Goal: Information Seeking & Learning: Find specific fact

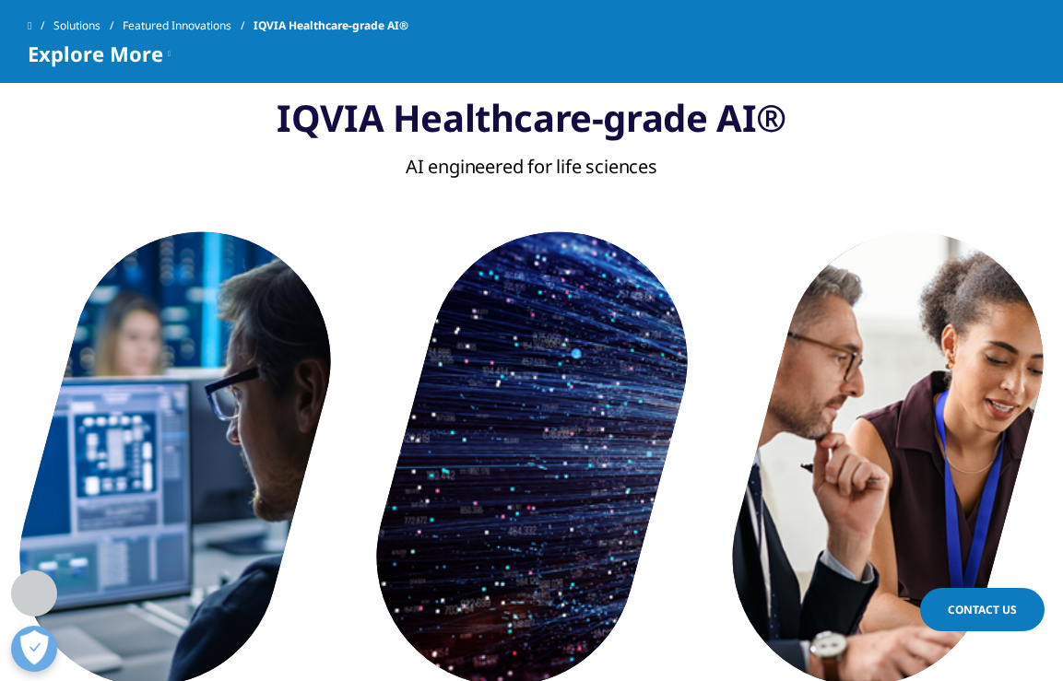
scroll to position [873, 0]
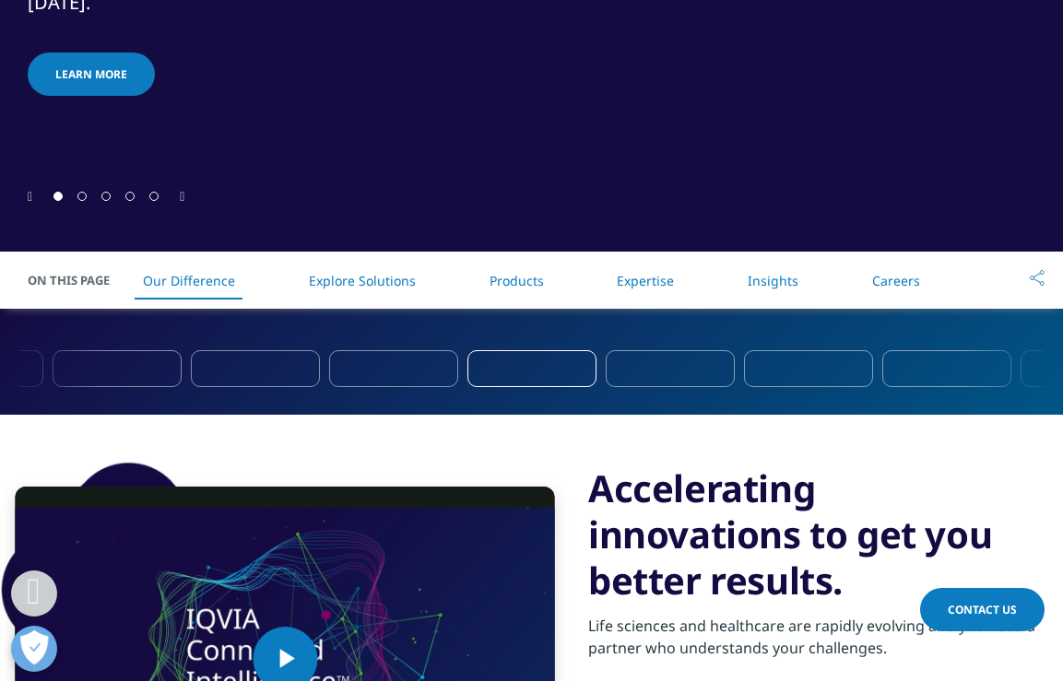
scroll to position [579, 0]
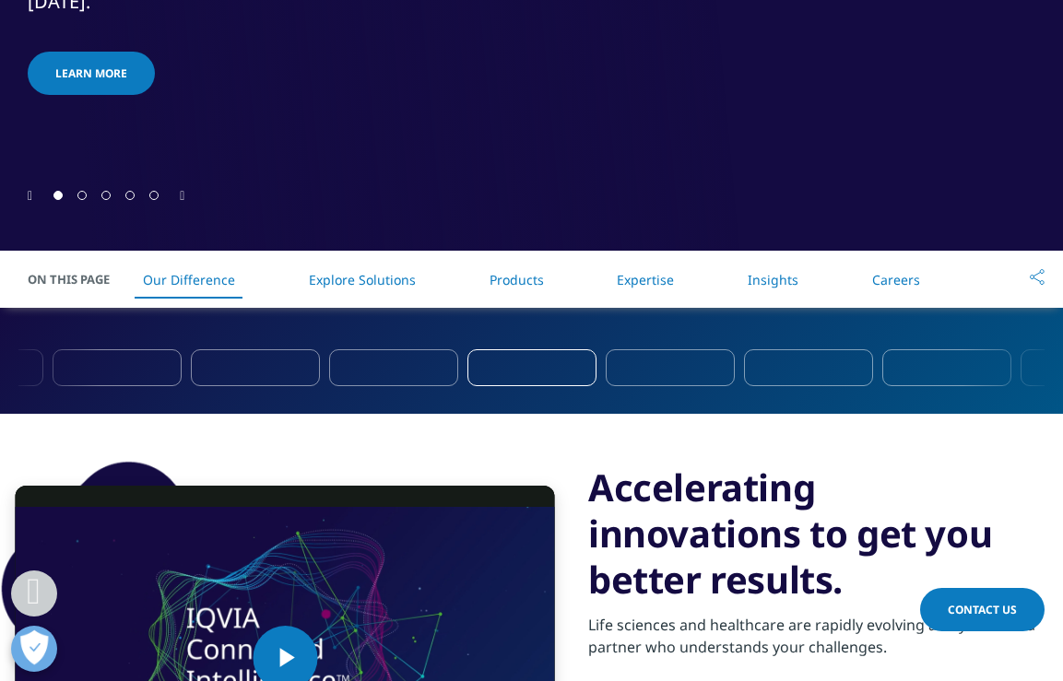
click at [344, 285] on link "Explore Solutions" at bounding box center [362, 280] width 107 height 18
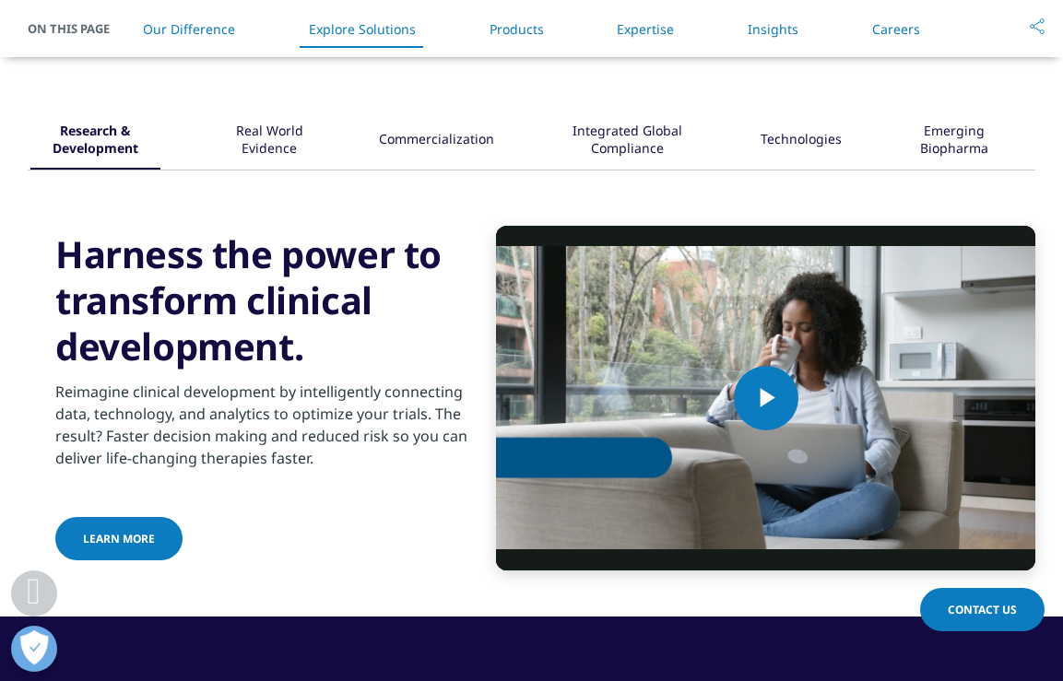
scroll to position [2147, 0]
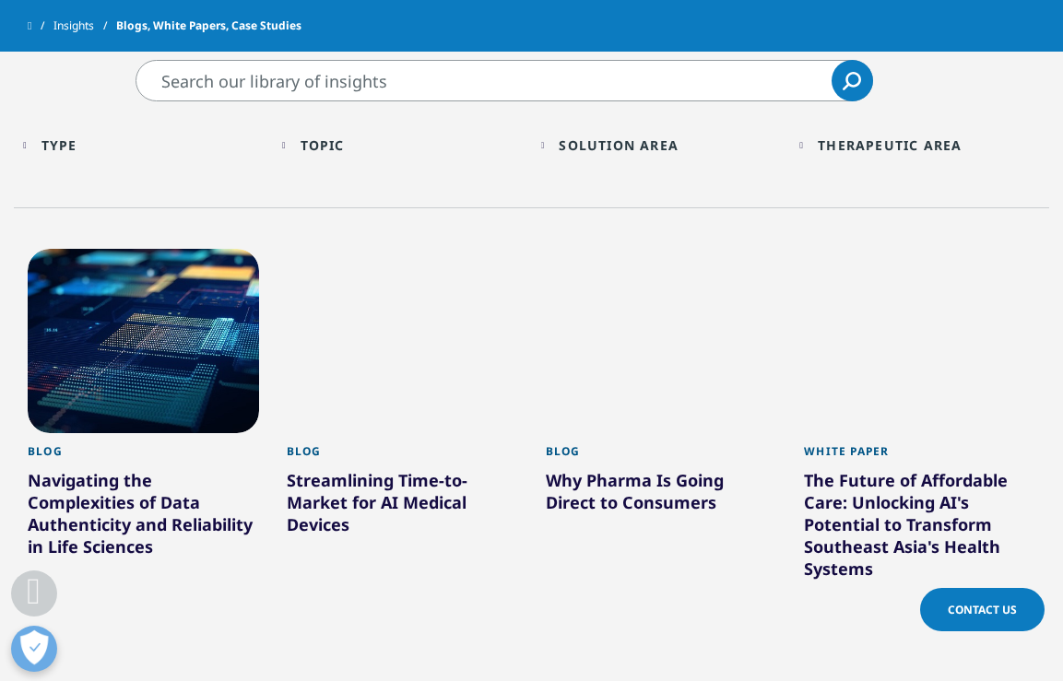
scroll to position [697, 0]
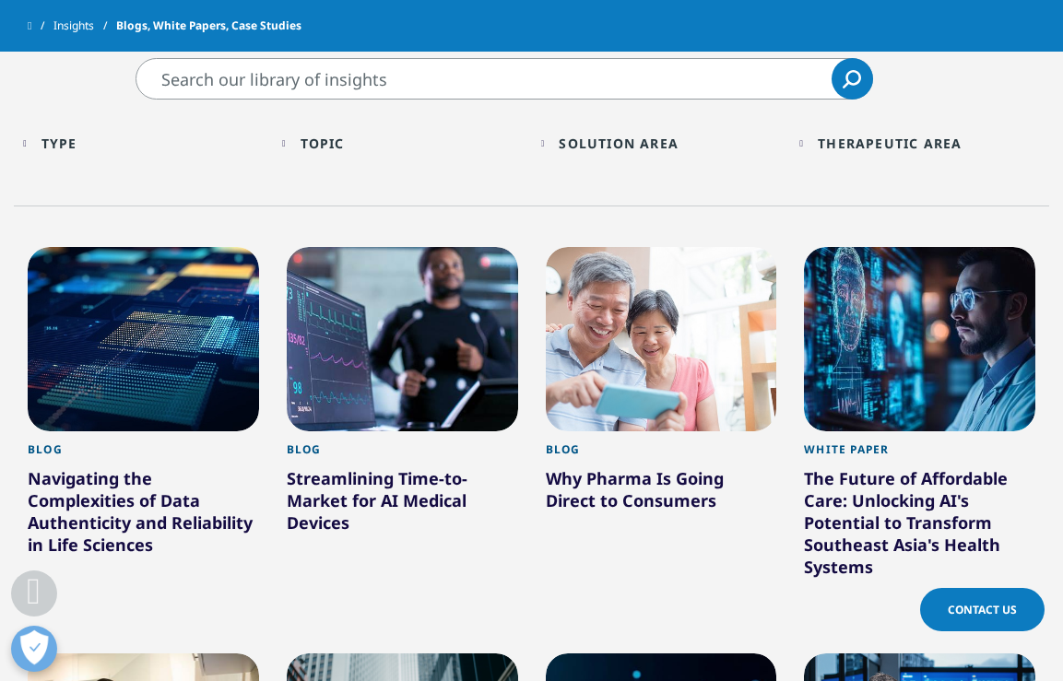
click at [594, 138] on div "Solution Area" at bounding box center [619, 144] width 120 height 18
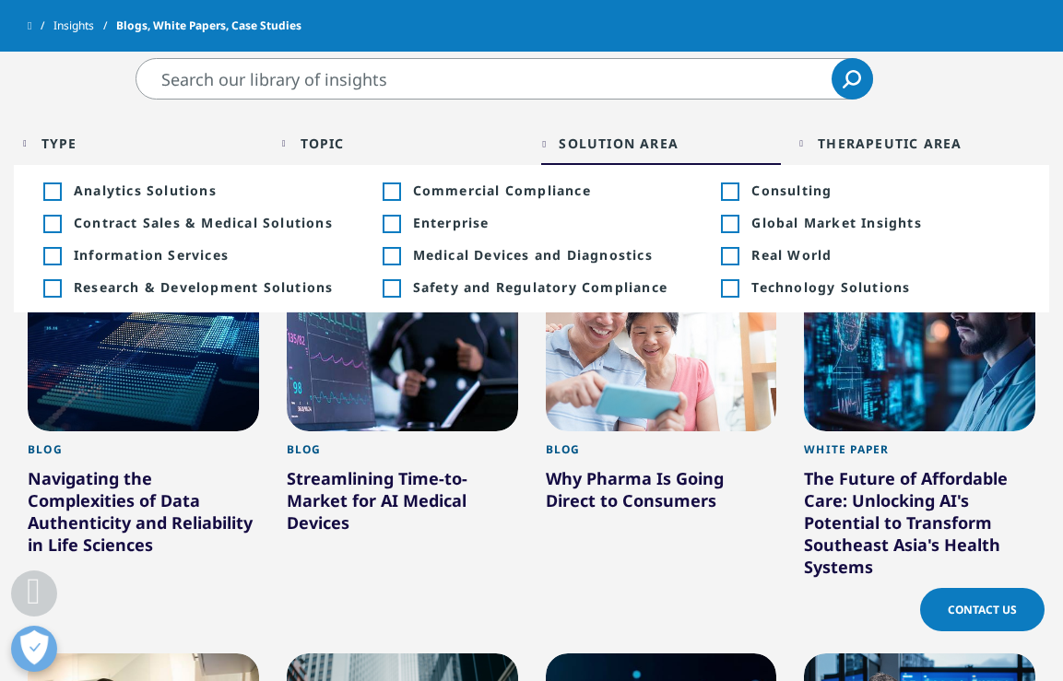
click at [164, 285] on span "Research & Development Solutions" at bounding box center [208, 288] width 268 height 18
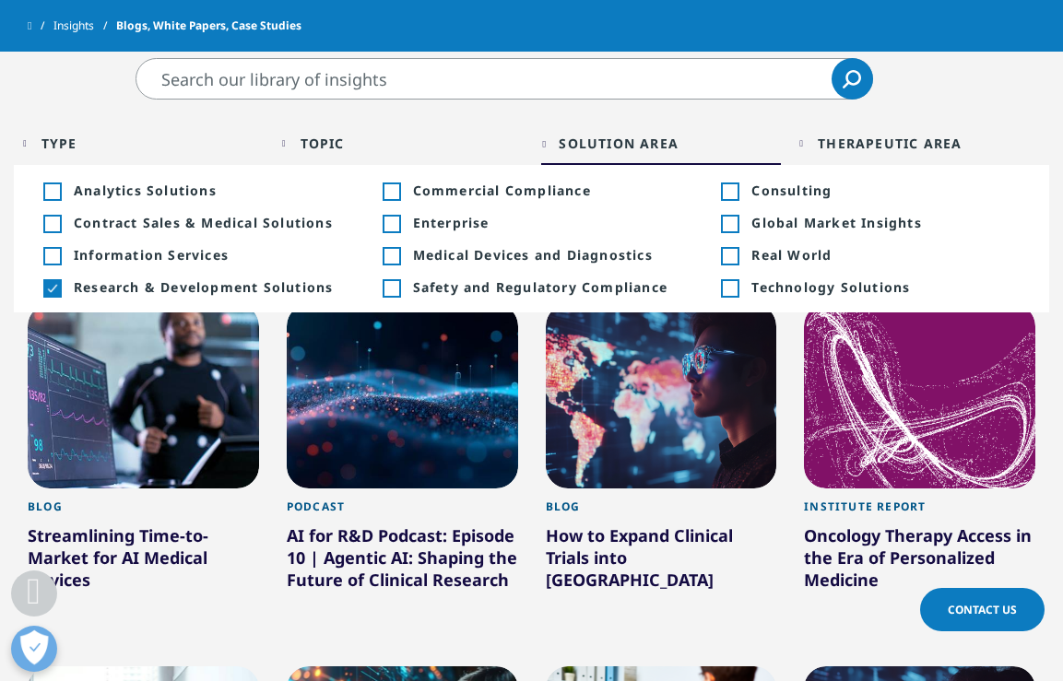
click at [95, 286] on span "Research & Development Solutions" at bounding box center [208, 288] width 268 height 18
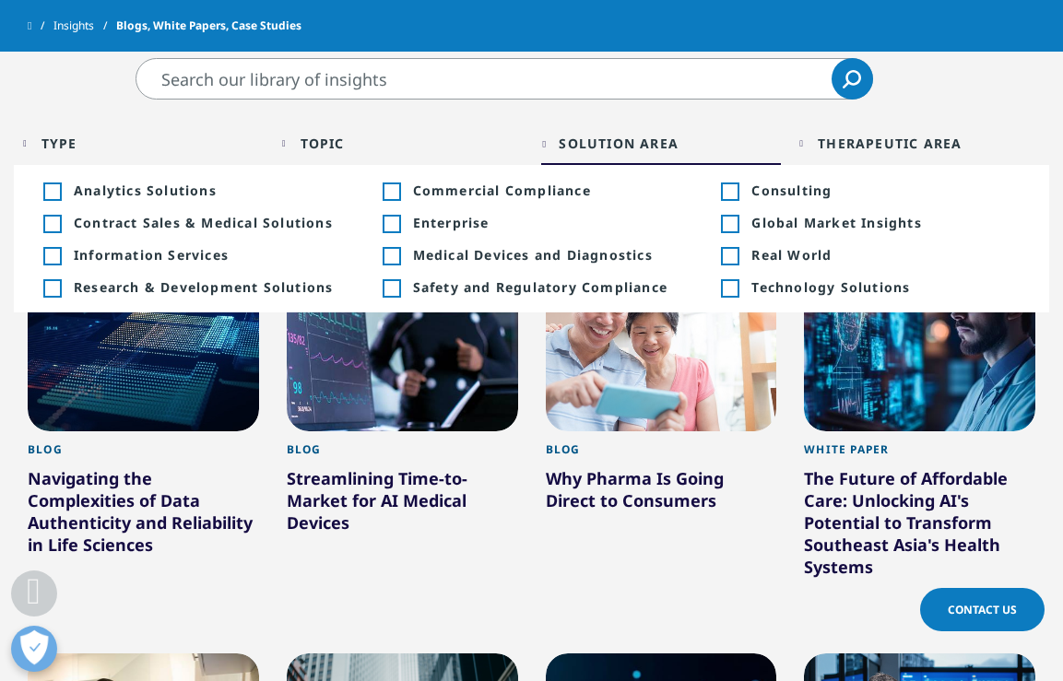
click at [323, 78] on input "Pesquisar" at bounding box center [505, 78] width 738 height 41
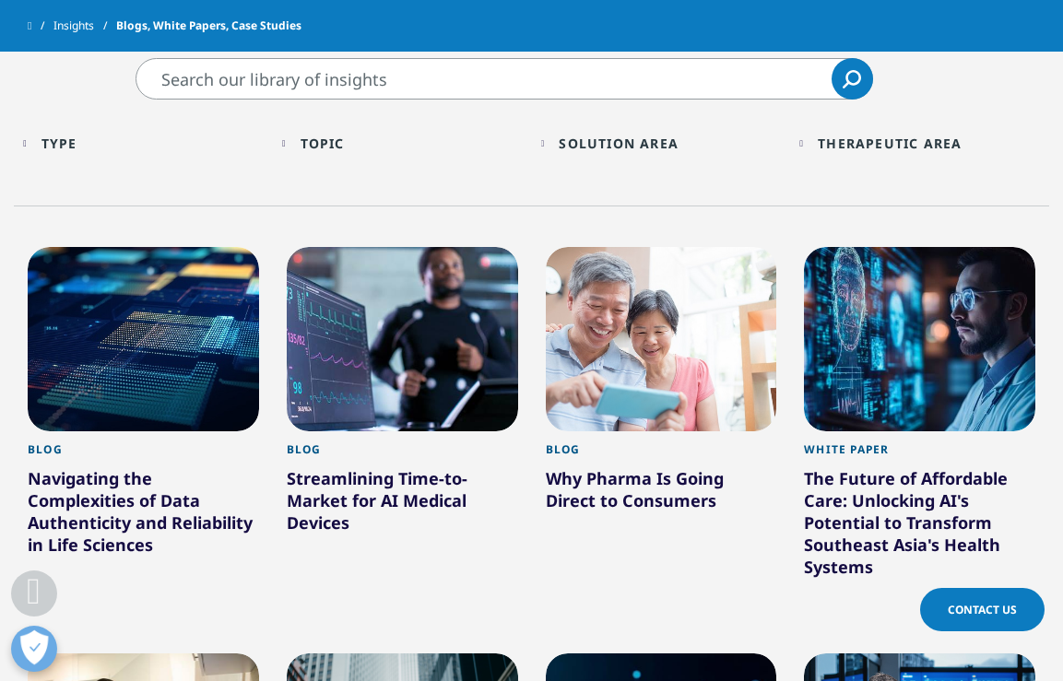
paste input "mercado farmacêutico"
type input "mercado farmacêutico"
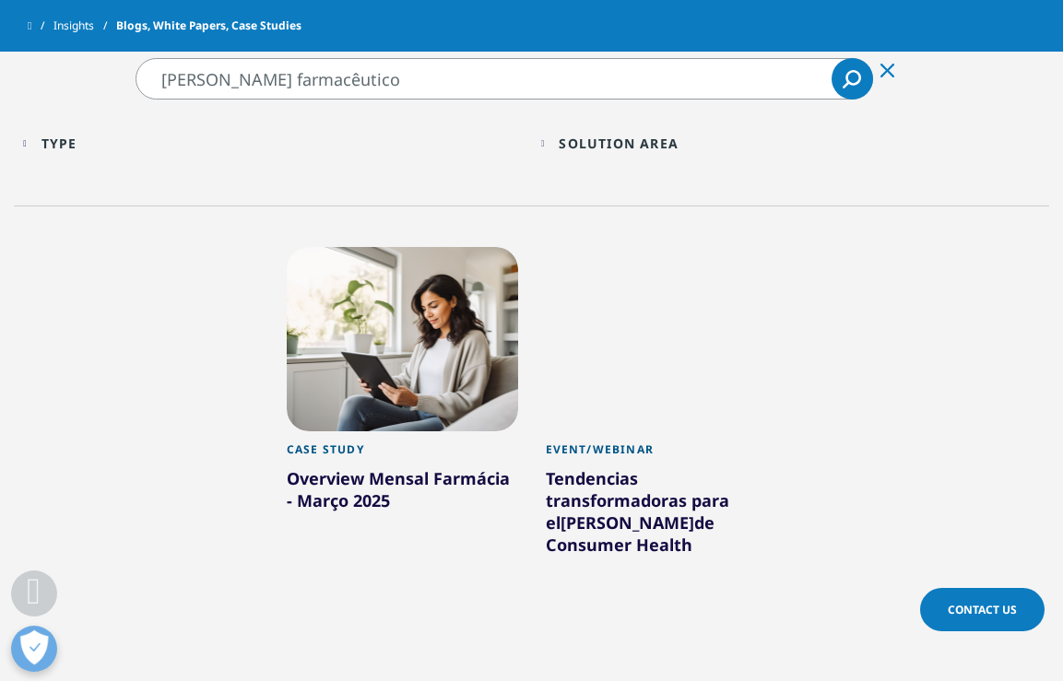
click at [402, 481] on div "Overview Mensal Farmácia - Março 2025" at bounding box center [402, 494] width 231 height 52
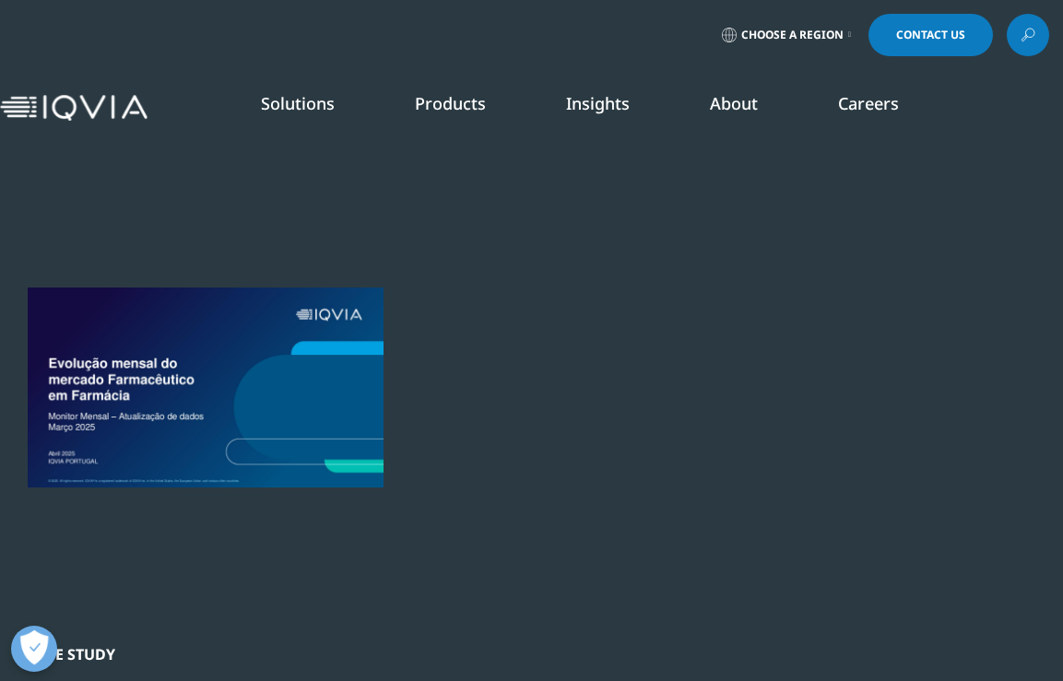
scroll to position [714, 1008]
click at [281, 384] on div at bounding box center [206, 387] width 356 height 415
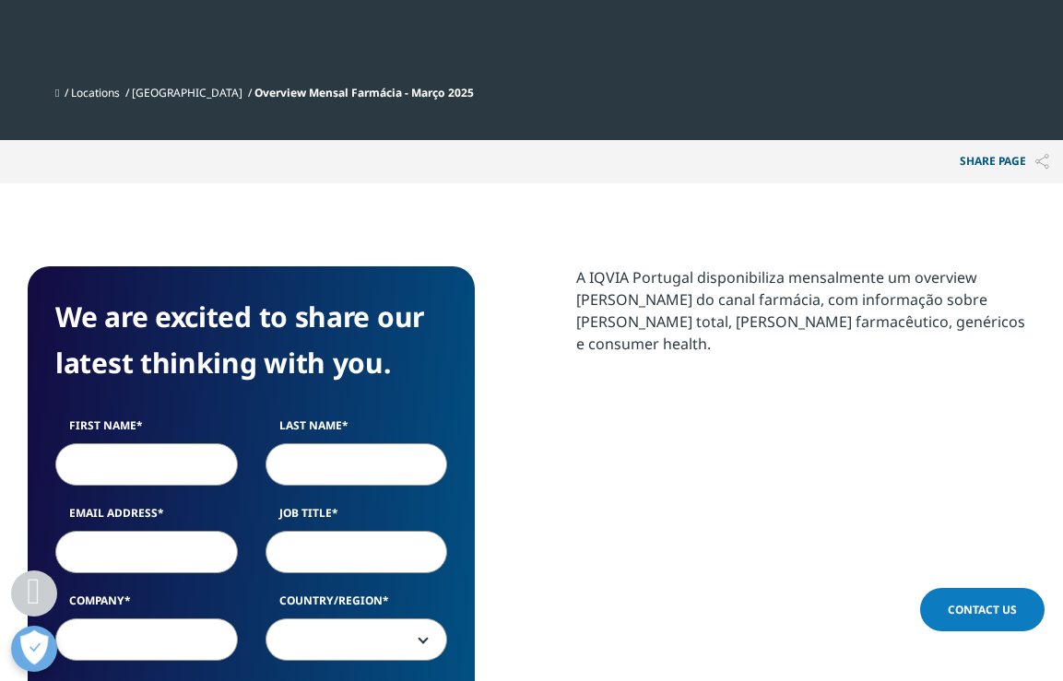
scroll to position [870, 0]
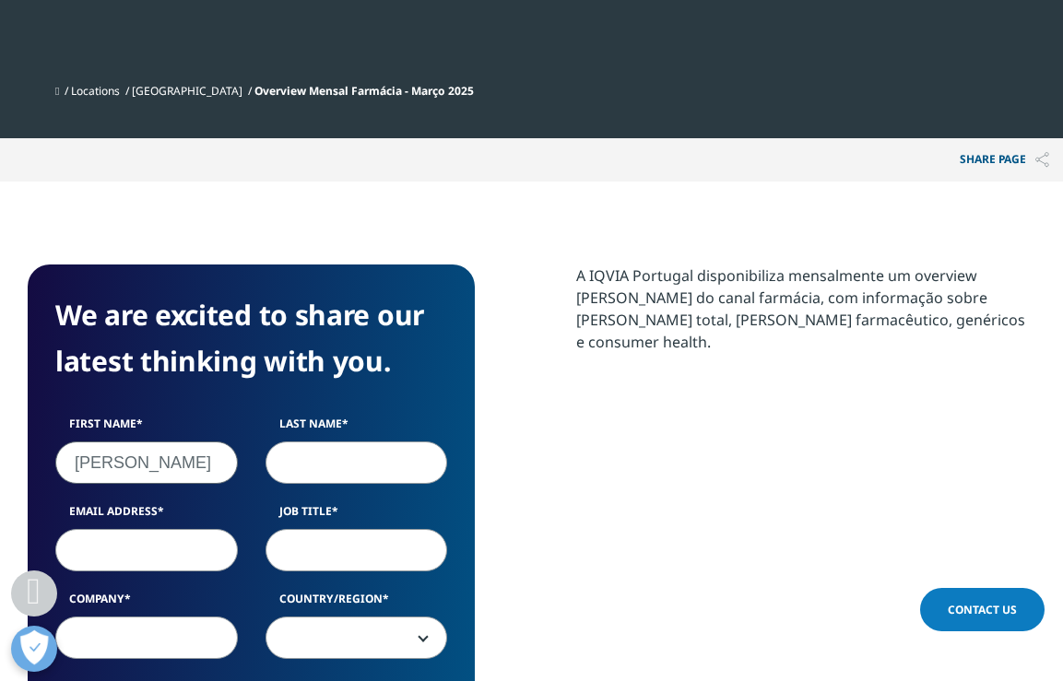
type input "[PERSON_NAME]"
click at [161, 92] on link "[GEOGRAPHIC_DATA]" at bounding box center [187, 91] width 111 height 16
click at [107, 84] on link "Locations" at bounding box center [95, 91] width 49 height 16
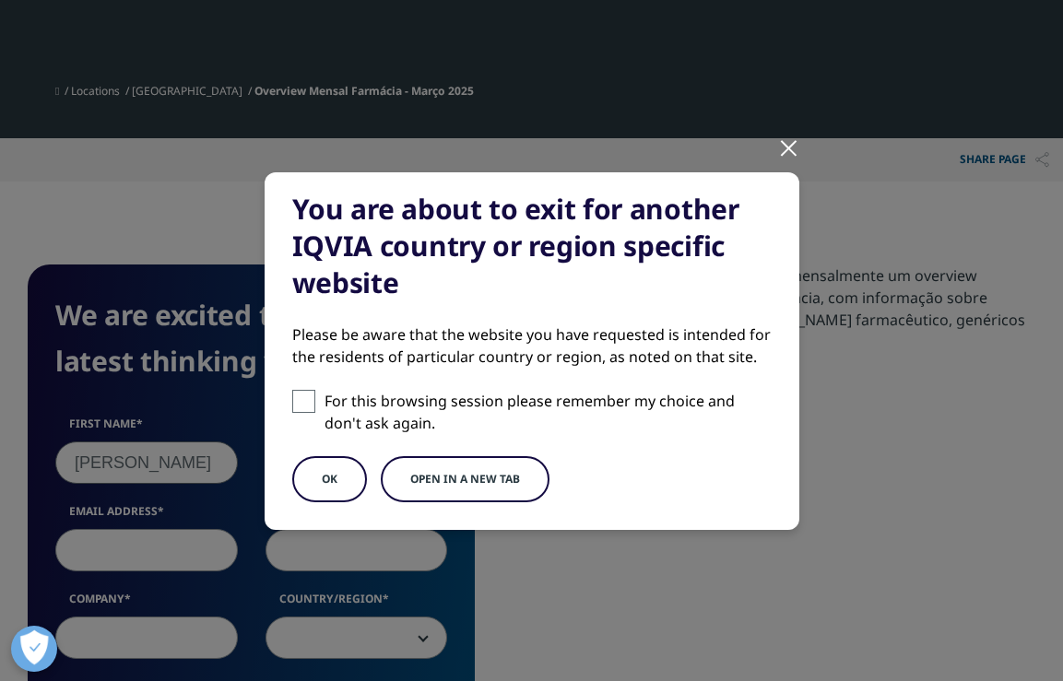
click at [326, 472] on button "OK" at bounding box center [329, 479] width 75 height 46
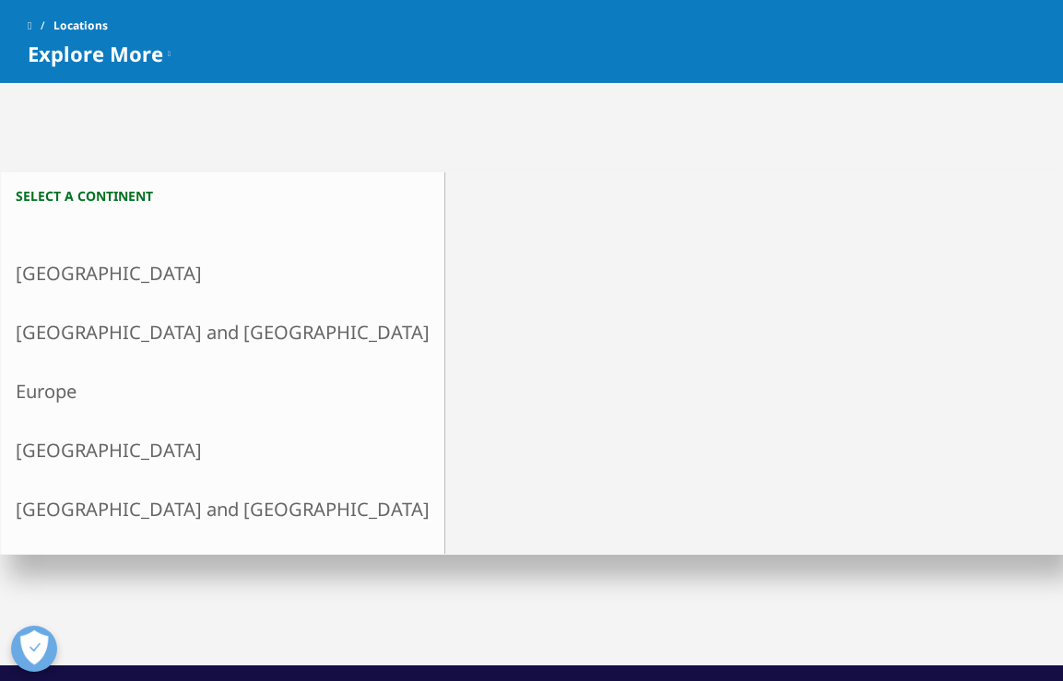
scroll to position [256, 0]
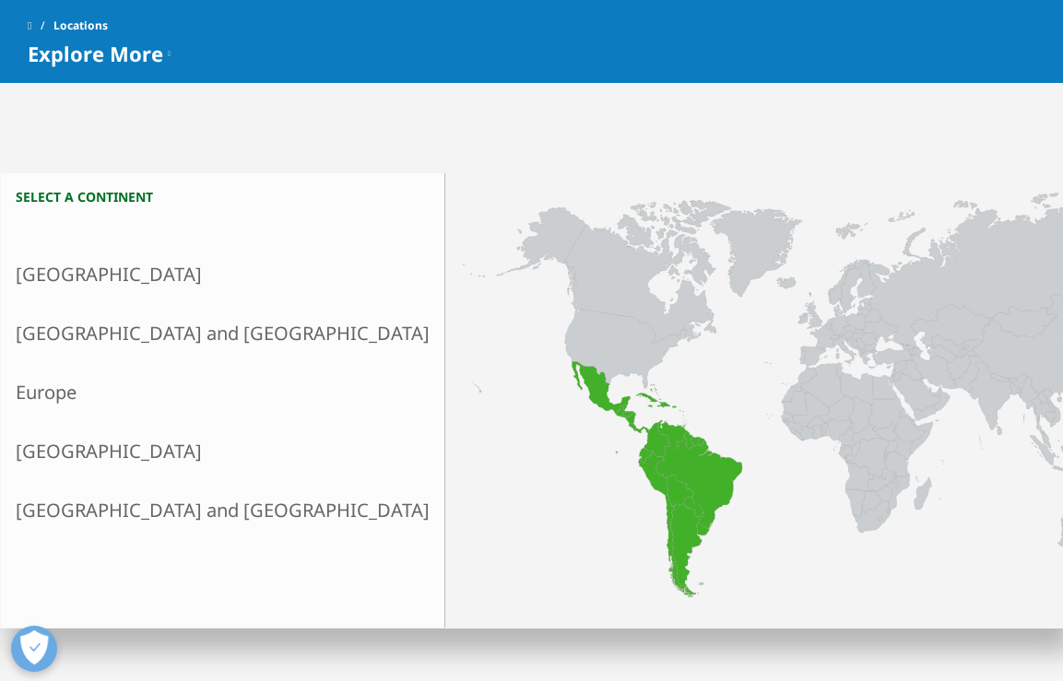
click at [112, 446] on link "[GEOGRAPHIC_DATA]" at bounding box center [223, 451] width 444 height 59
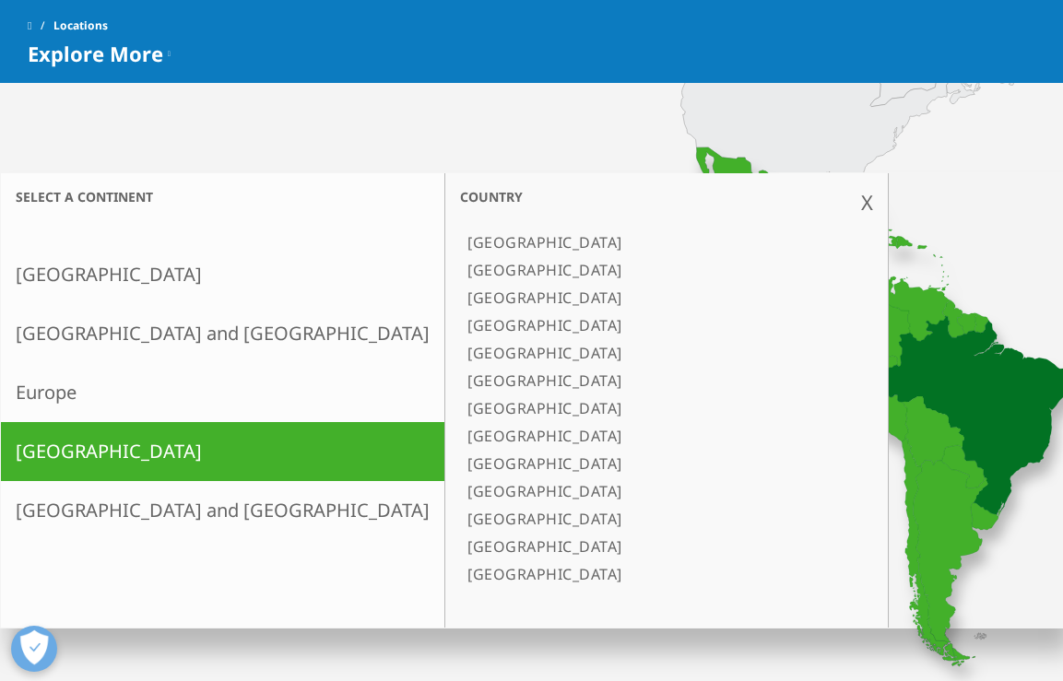
click at [460, 296] on link "[GEOGRAPHIC_DATA]" at bounding box center [657, 298] width 395 height 28
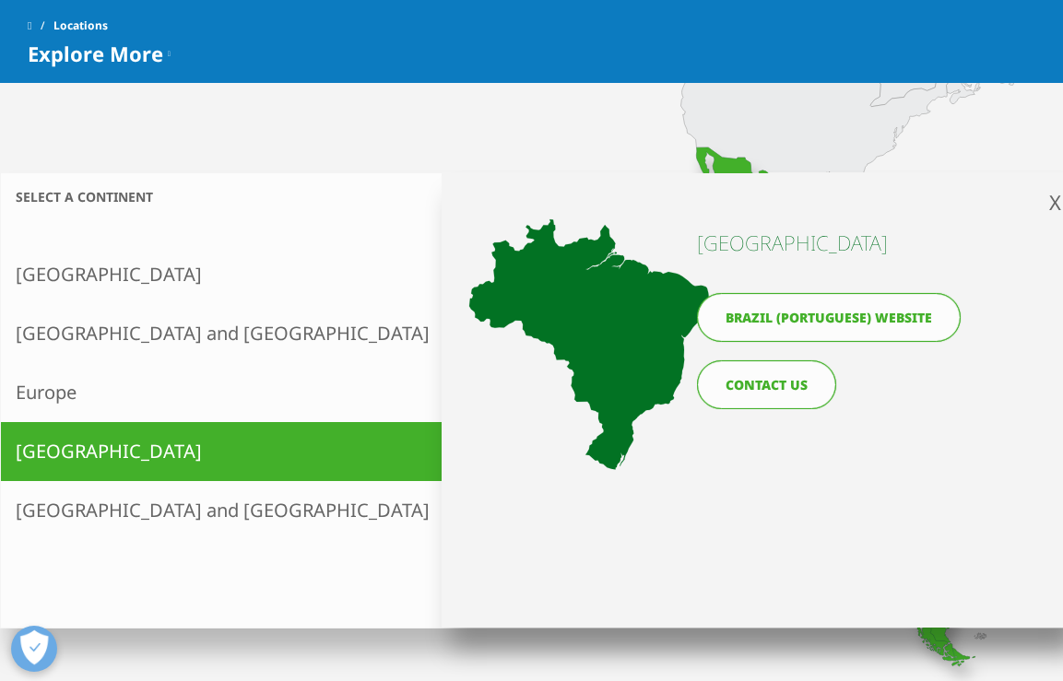
click at [849, 322] on link "Brazil (Portuguese) website" at bounding box center [829, 317] width 264 height 49
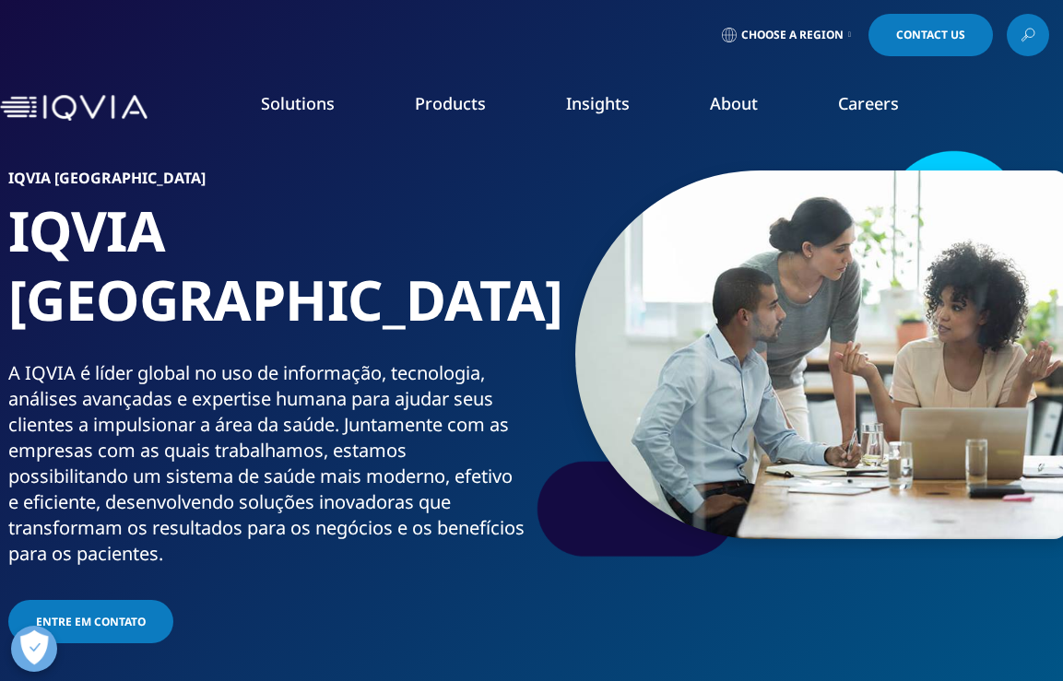
click at [429, 99] on link "Products" at bounding box center [450, 103] width 71 height 22
click at [580, 92] on link "Insights" at bounding box center [598, 103] width 64 height 22
click at [616, 96] on link "Insights" at bounding box center [598, 103] width 64 height 22
click at [558, 418] on link "READ MORE" at bounding box center [564, 418] width 146 height 16
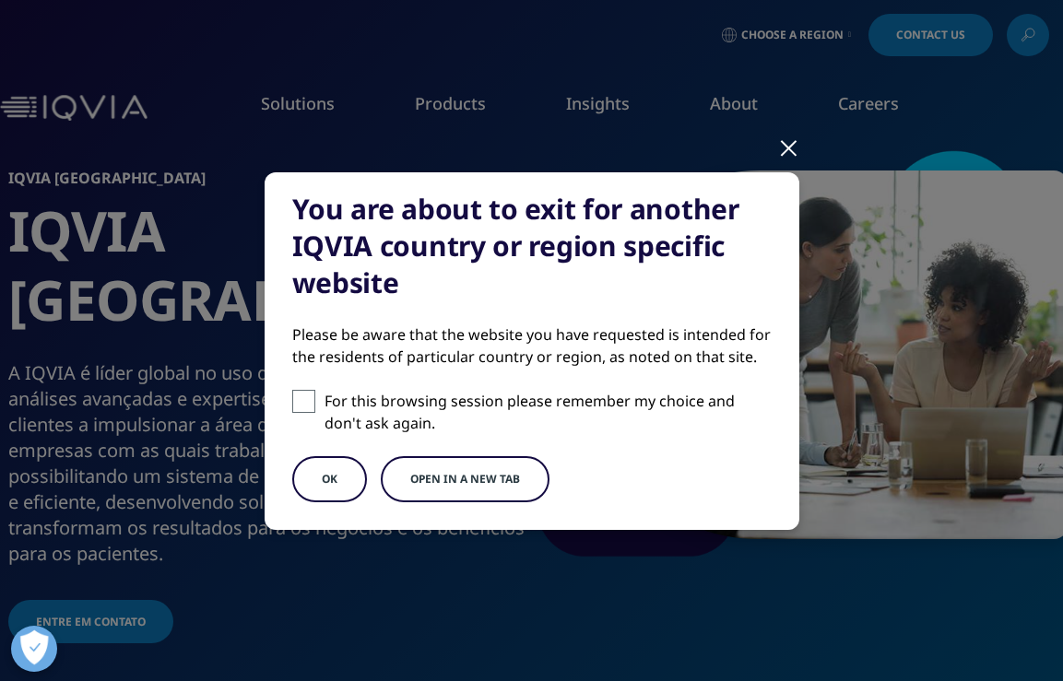
click at [422, 475] on button "Open in a new tab" at bounding box center [465, 479] width 169 height 46
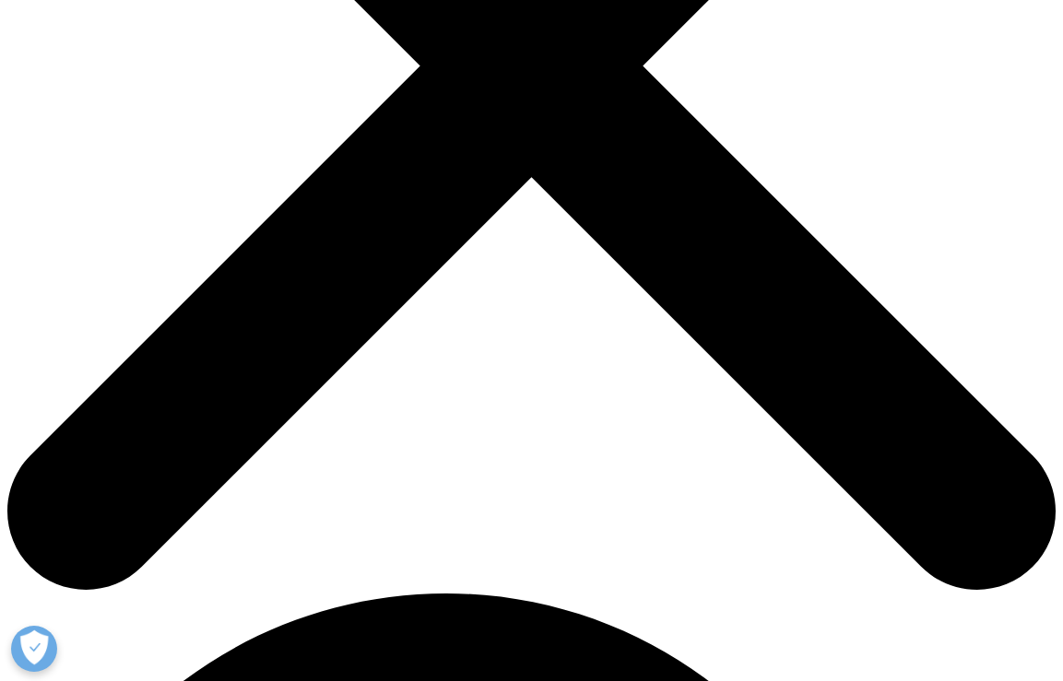
scroll to position [397, 0]
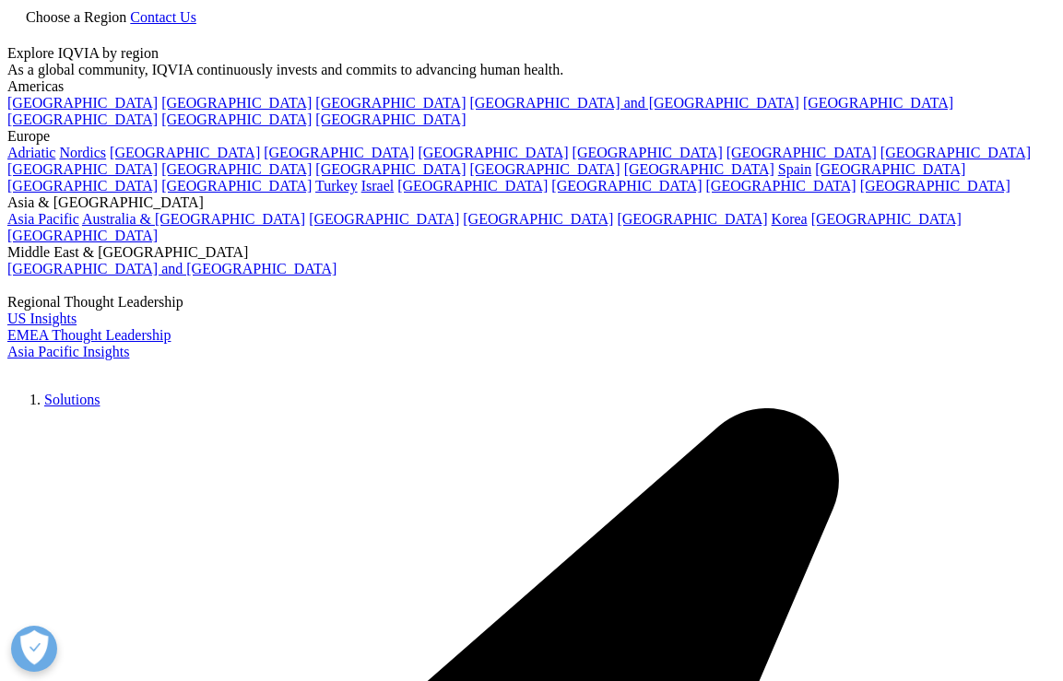
click at [126, 25] on span "Choose a Region" at bounding box center [76, 17] width 101 height 16
click at [161, 111] on link "[GEOGRAPHIC_DATA]" at bounding box center [236, 103] width 150 height 16
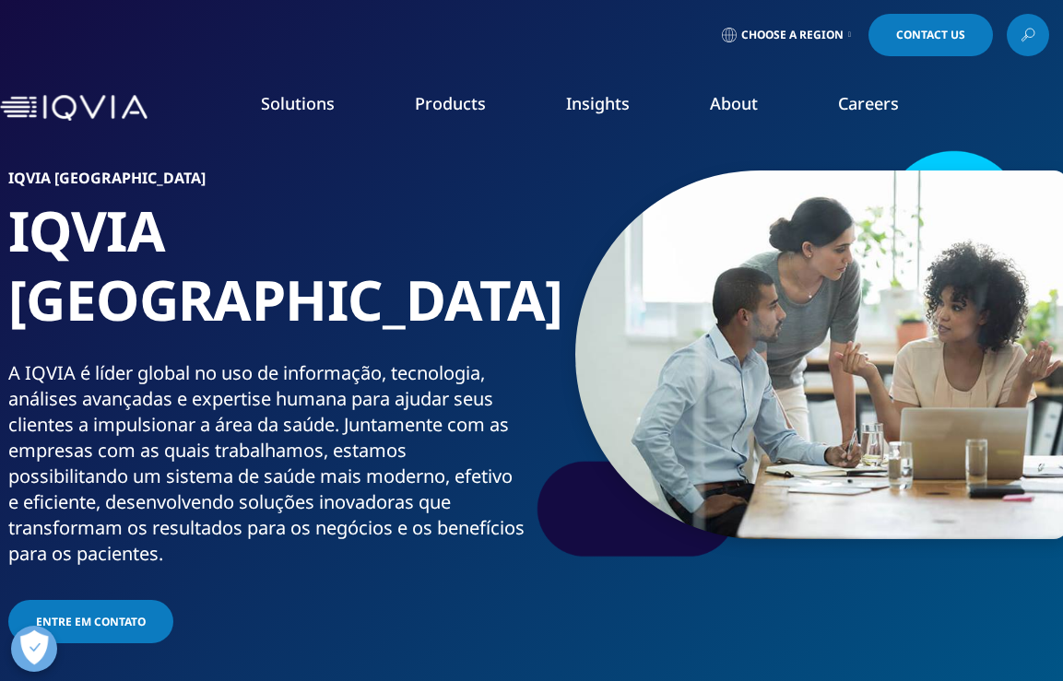
click at [620, 105] on link "Insights" at bounding box center [598, 103] width 64 height 22
click at [598, 107] on link "Insights" at bounding box center [598, 103] width 64 height 22
click at [116, 371] on link "DISCOVER INSIGHTS" at bounding box center [137, 379] width 200 height 16
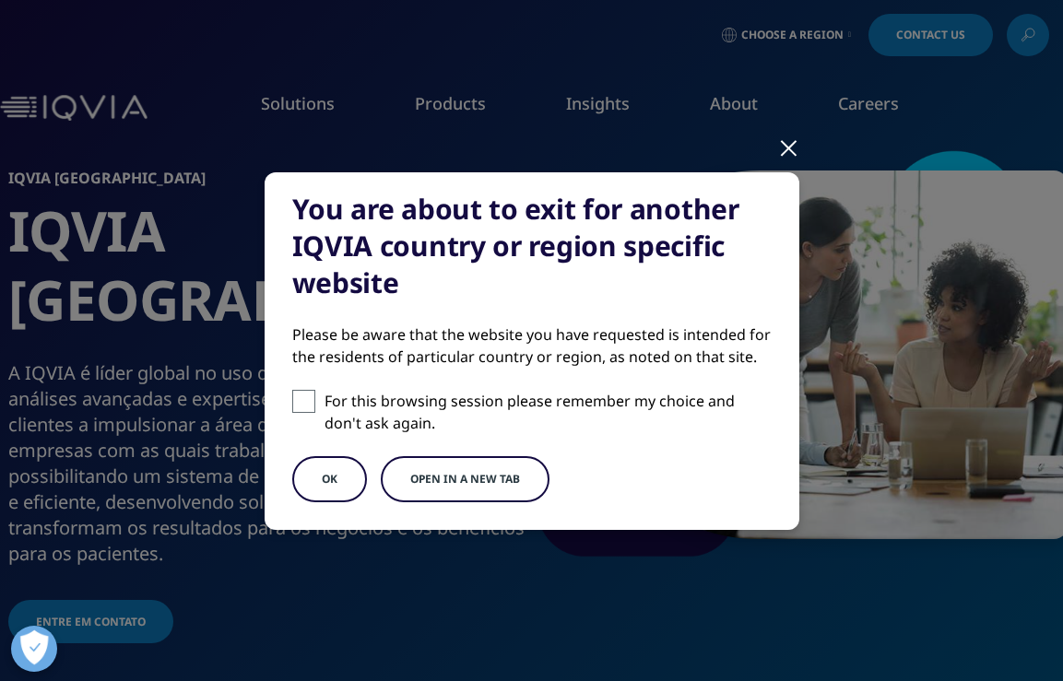
click at [314, 398] on span at bounding box center [303, 401] width 23 height 23
click at [314, 398] on input "For this browsing session please remember my choice and don't ask again." at bounding box center [303, 401] width 23 height 23
checkbox input "true"
click at [338, 473] on button "OK" at bounding box center [329, 479] width 75 height 46
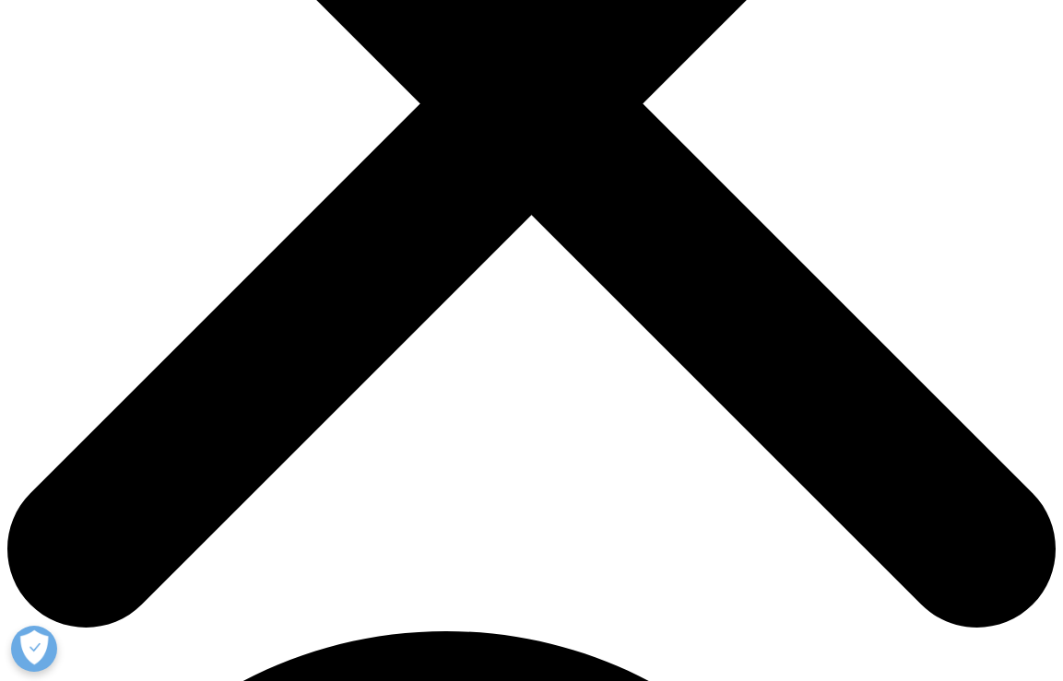
scroll to position [448, 0]
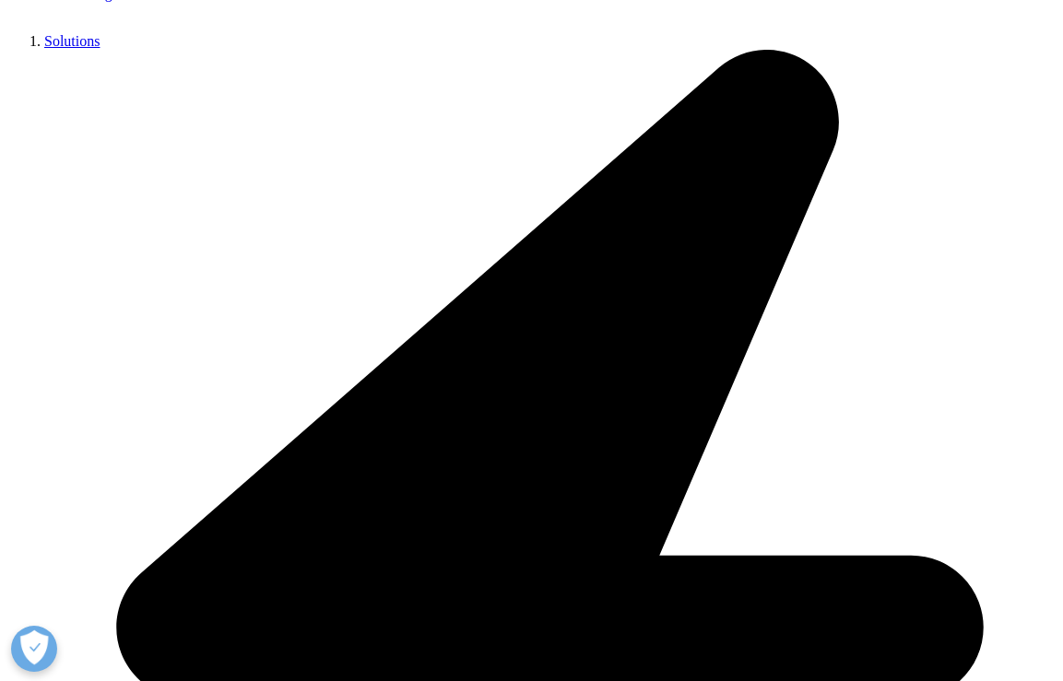
paste input "mercado farmacêutico Brasil"
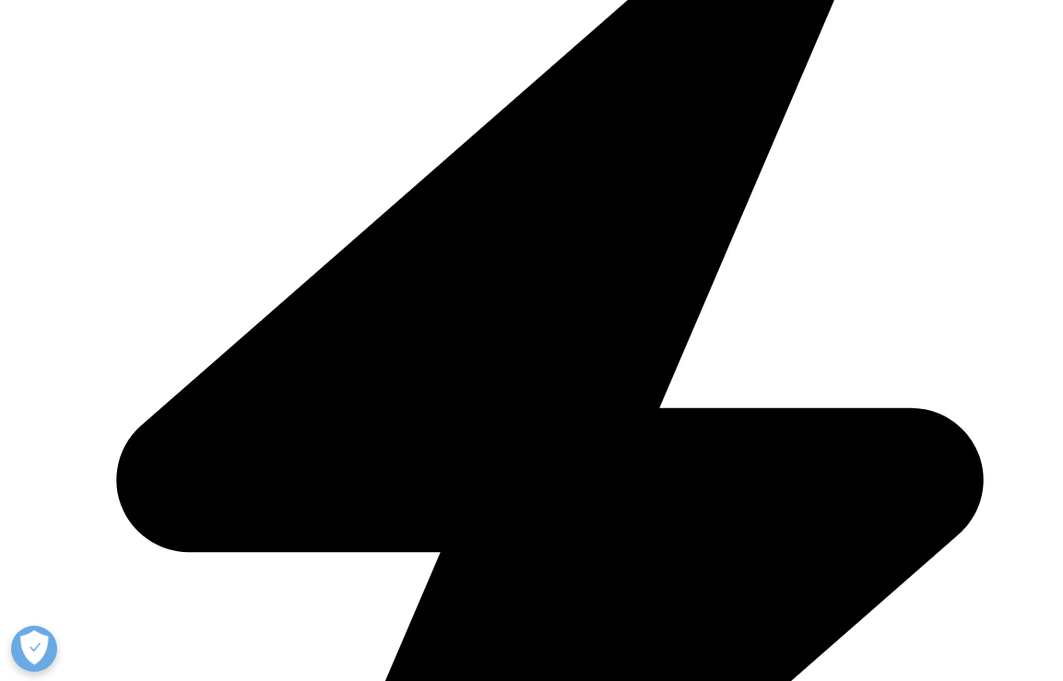
scroll to position [597, 0]
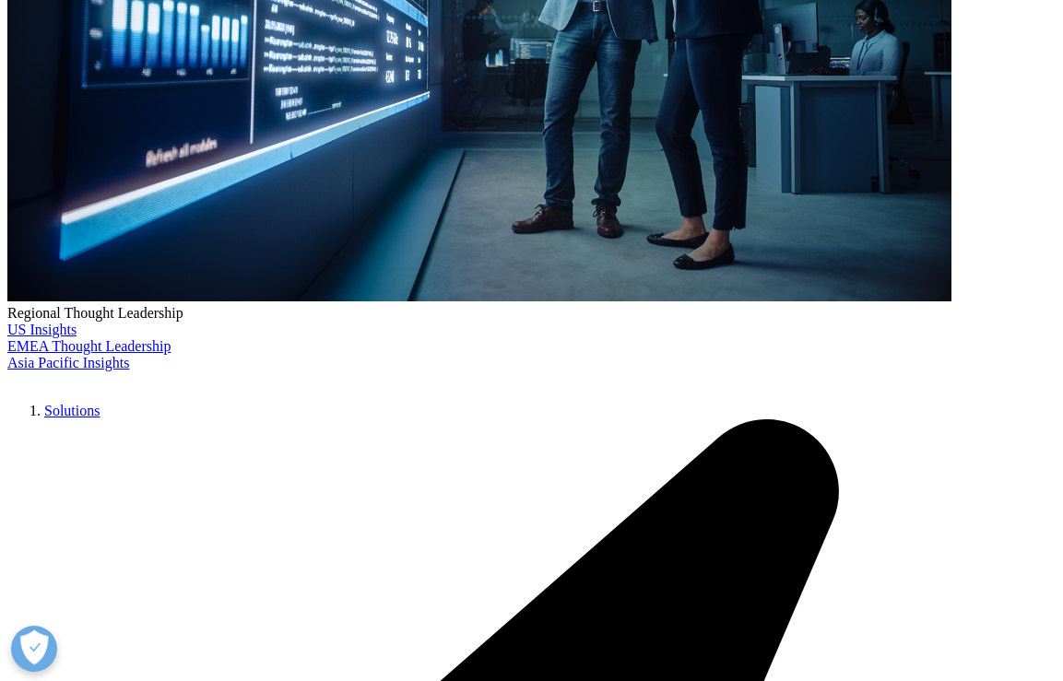
type input "mercado farmacêutico"
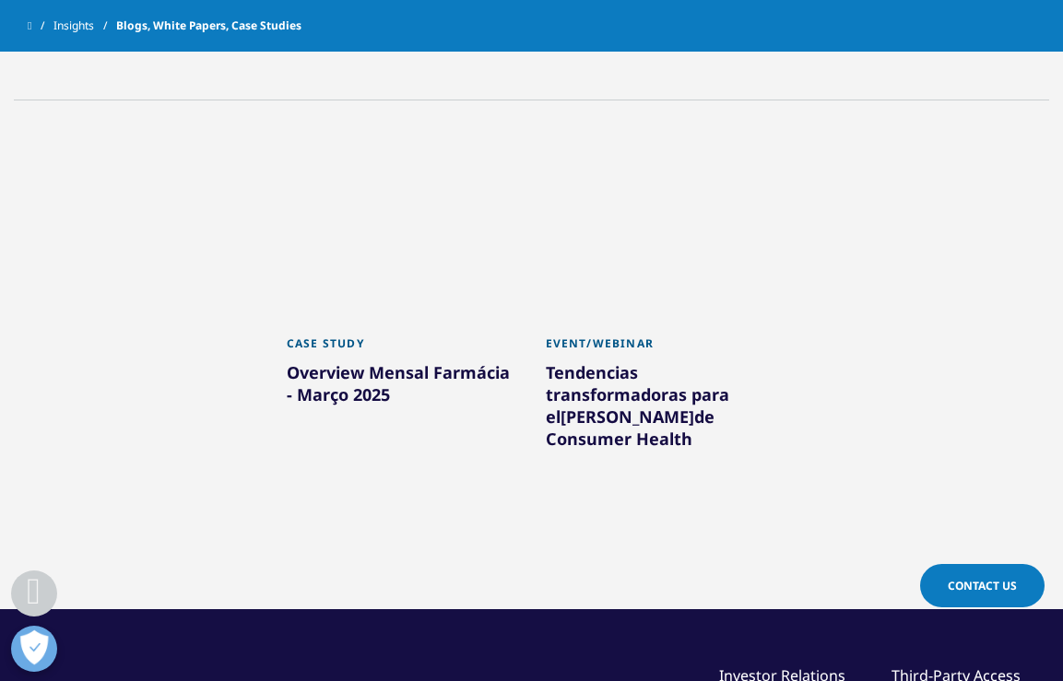
scroll to position [807, 0]
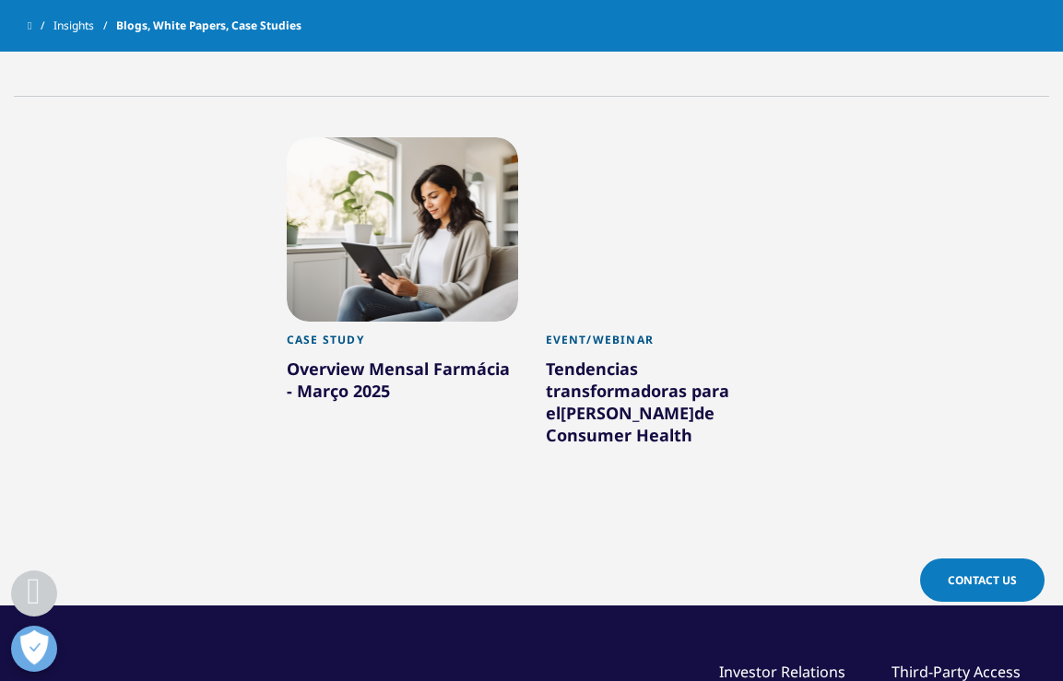
click at [424, 360] on div "Overview Mensal Farmácia - Março 2025" at bounding box center [402, 384] width 231 height 52
